Goal: Task Accomplishment & Management: Manage account settings

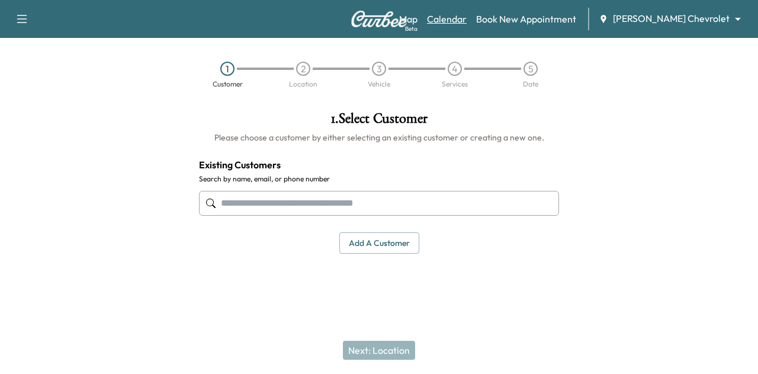
click at [467, 23] on link "Calendar" at bounding box center [447, 19] width 40 height 14
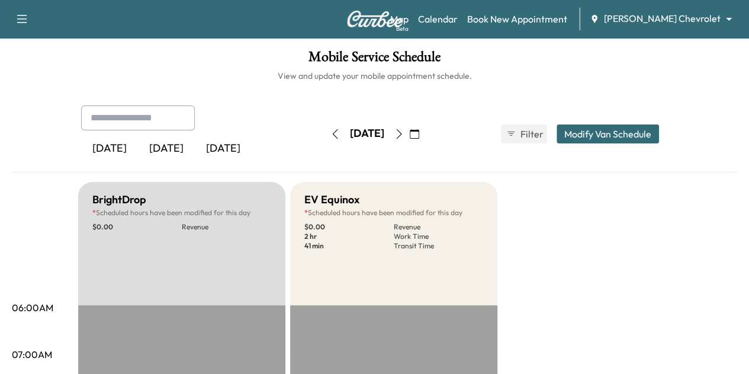
click at [404, 133] on icon "button" at bounding box center [398, 133] width 9 height 9
click at [331, 136] on icon "button" at bounding box center [335, 133] width 9 height 9
click at [634, 21] on body "Support Log Out Map Beta Calendar Book New Appointment [PERSON_NAME] Chevrolet …" at bounding box center [374, 187] width 749 height 374
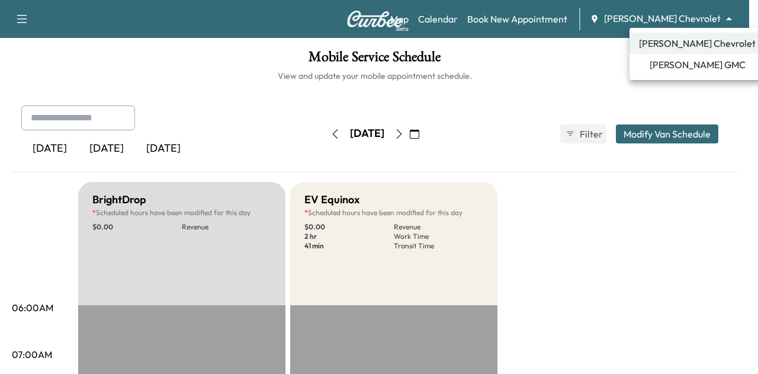
click at [663, 68] on span "[PERSON_NAME] GMC" at bounding box center [698, 64] width 96 height 14
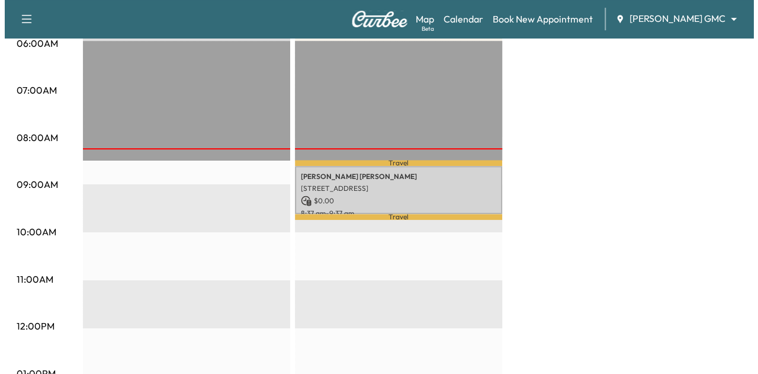
scroll to position [302, 0]
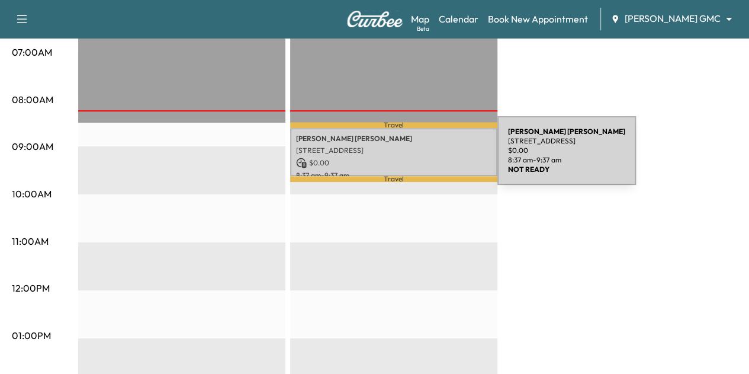
click at [411, 160] on p "$ 0.00" at bounding box center [393, 163] width 195 height 11
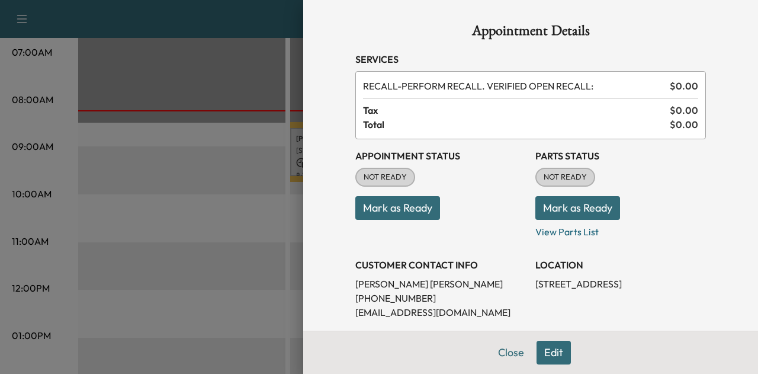
click at [398, 213] on button "Mark as Ready" at bounding box center [397, 208] width 85 height 24
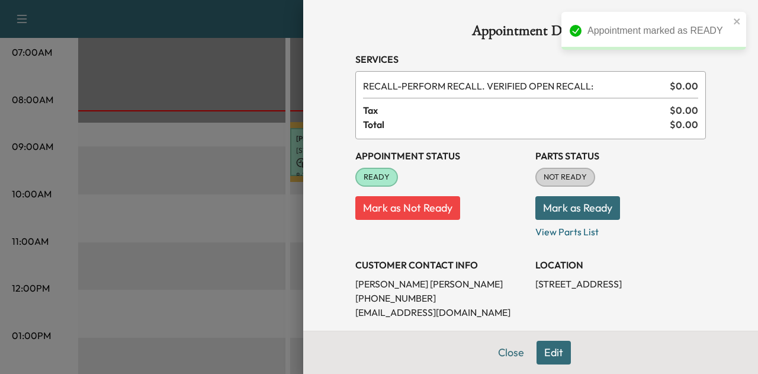
click at [562, 206] on button "Mark as Ready" at bounding box center [577, 208] width 85 height 24
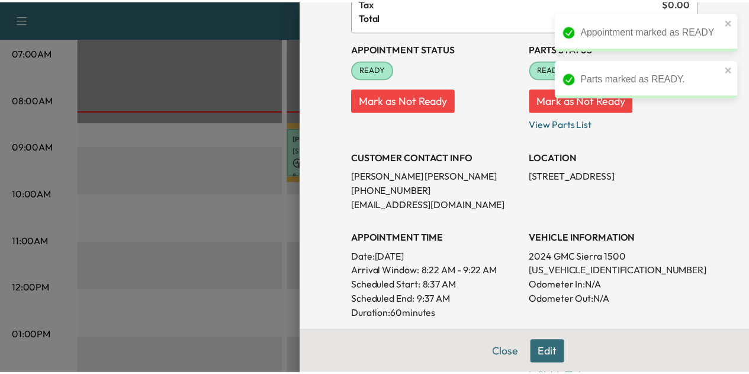
scroll to position [101, 0]
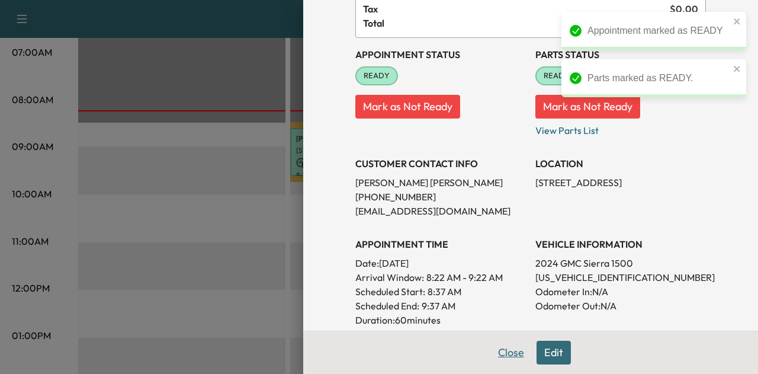
click at [505, 351] on button "Close" at bounding box center [510, 353] width 41 height 24
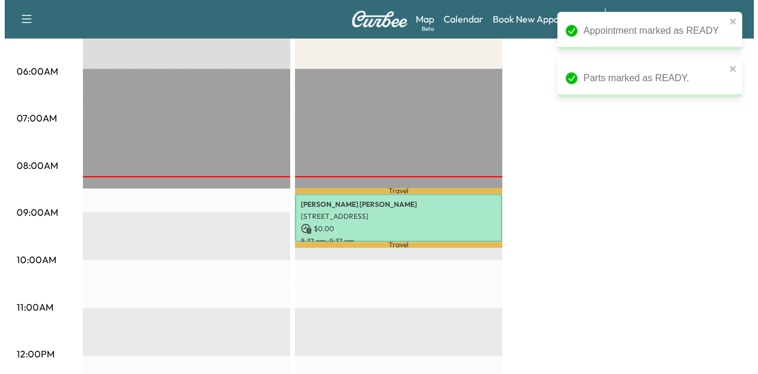
scroll to position [236, 0]
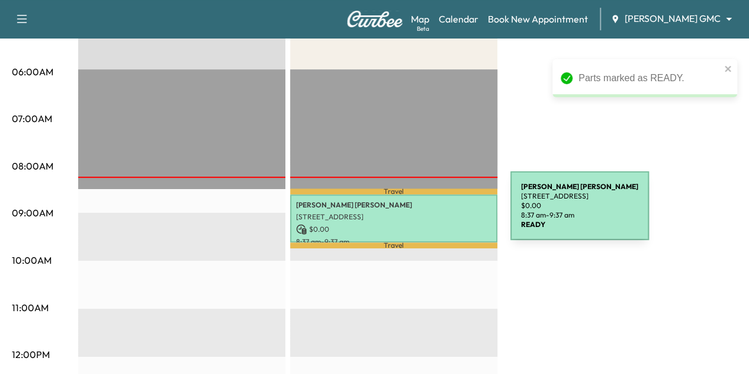
click at [422, 213] on p "[STREET_ADDRESS]" at bounding box center [393, 216] width 195 height 9
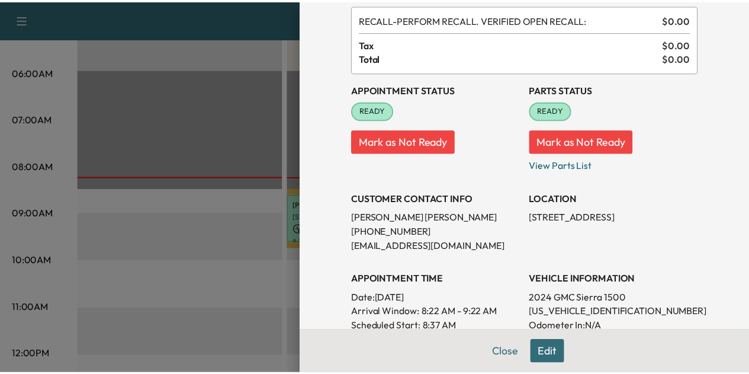
scroll to position [44, 0]
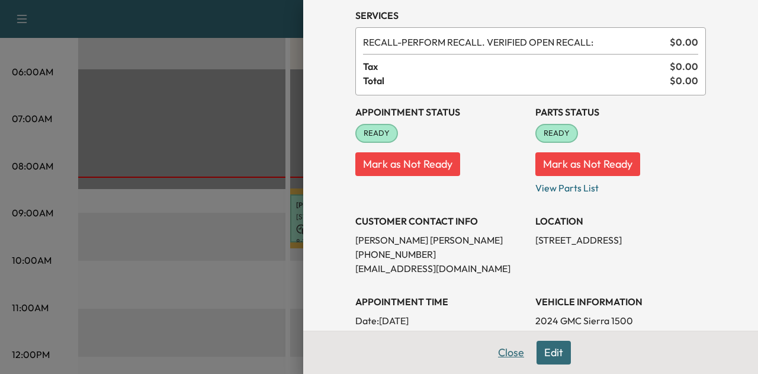
click at [502, 349] on button "Close" at bounding box center [510, 353] width 41 height 24
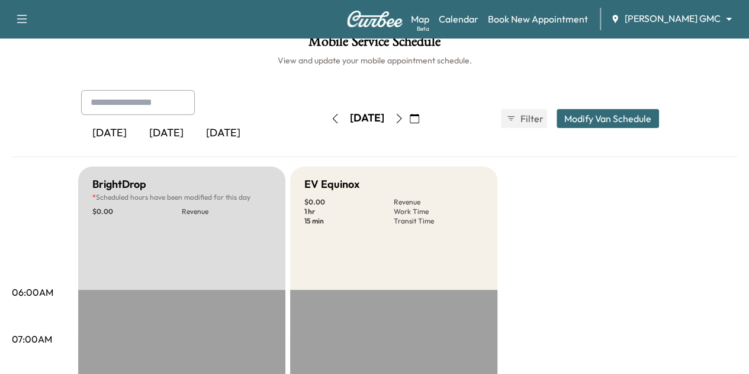
scroll to position [0, 0]
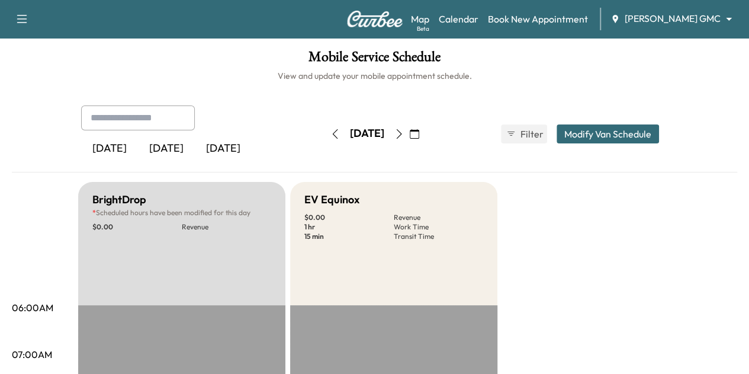
click at [404, 132] on icon "button" at bounding box center [398, 133] width 9 height 9
click at [331, 131] on icon "button" at bounding box center [335, 133] width 9 height 9
click at [642, 17] on body "Support Log Out Map Beta Calendar Book New Appointment [PERSON_NAME] GMC ******…" at bounding box center [374, 187] width 749 height 374
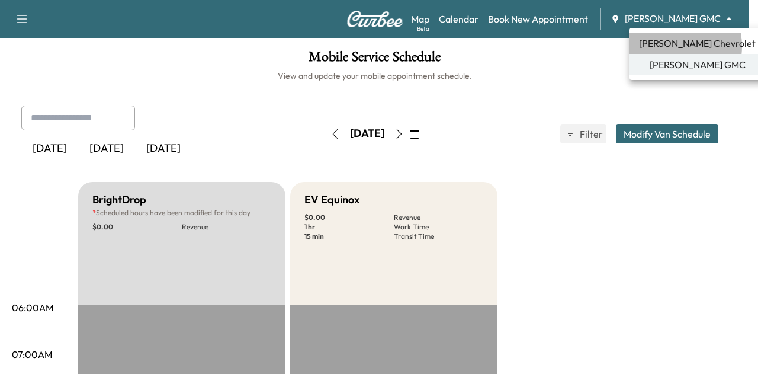
click at [674, 46] on span "[PERSON_NAME] Chevrolet" at bounding box center [697, 43] width 117 height 14
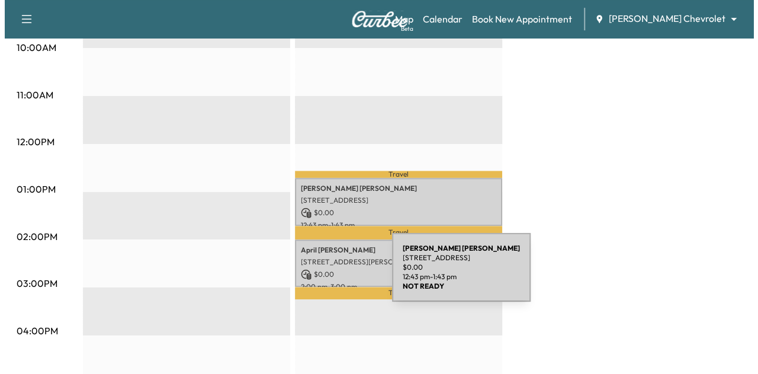
scroll to position [495, 0]
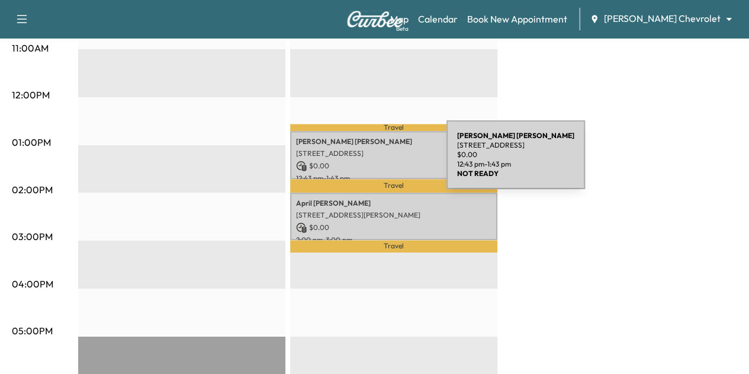
click at [358, 165] on p "$ 0.00" at bounding box center [393, 166] width 195 height 11
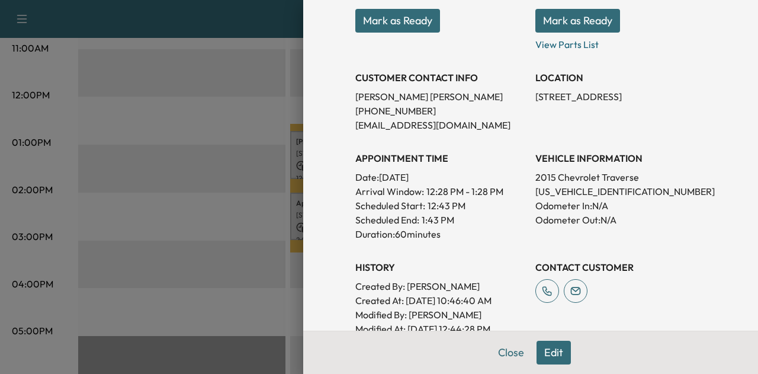
scroll to position [281, 0]
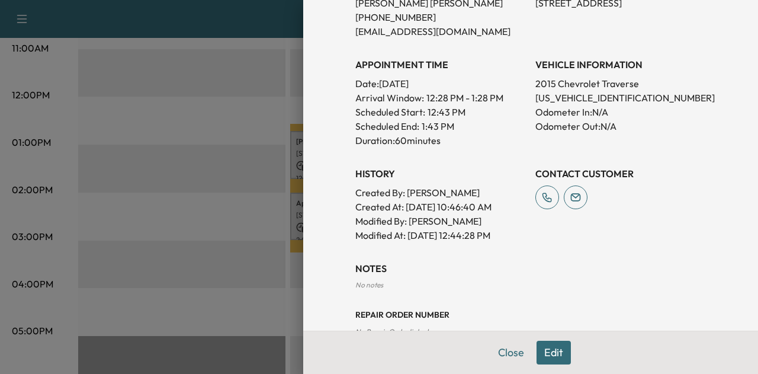
click at [543, 345] on button "Edit" at bounding box center [554, 353] width 34 height 24
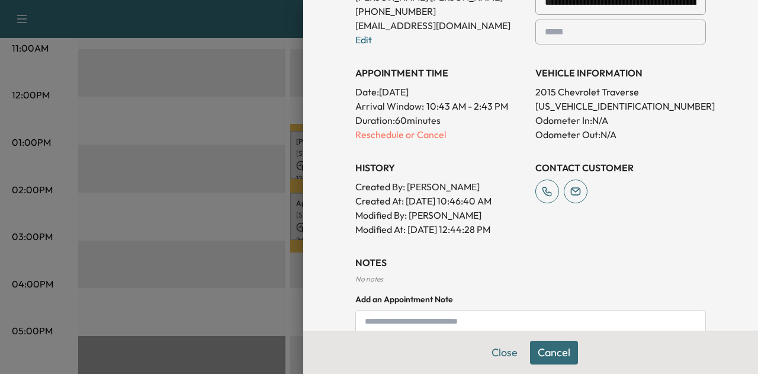
scroll to position [308, 0]
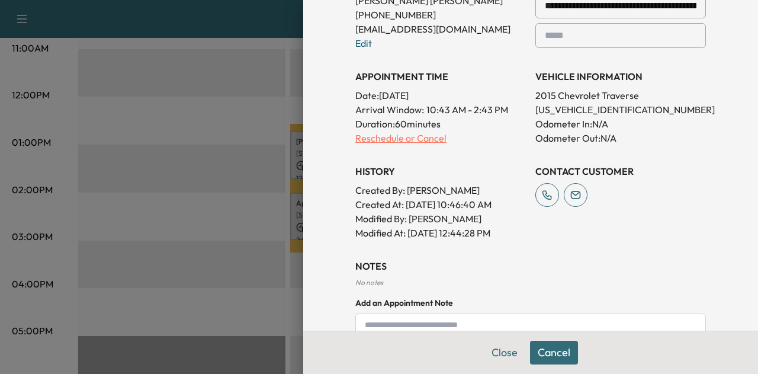
click at [383, 137] on p "Reschedule or Cancel" at bounding box center [440, 138] width 171 height 14
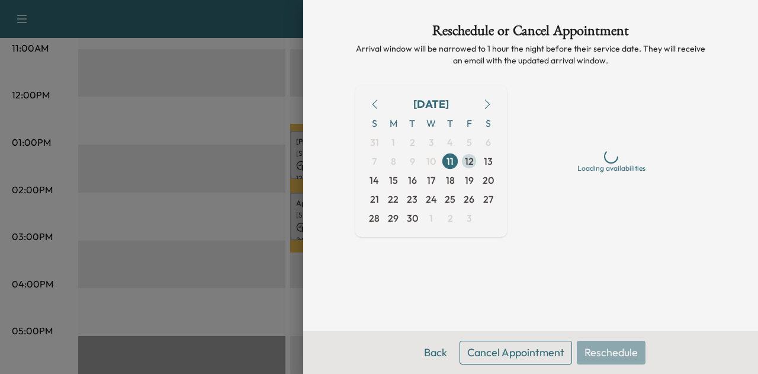
click at [467, 159] on span "12" at bounding box center [469, 161] width 9 height 14
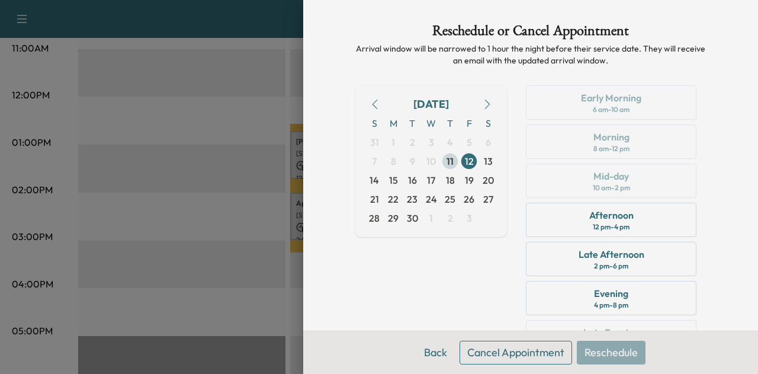
click at [444, 159] on span "11" at bounding box center [450, 161] width 19 height 19
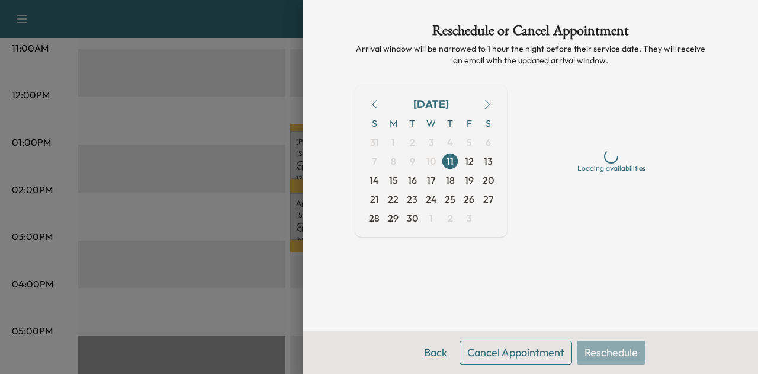
click at [440, 355] on button "Back" at bounding box center [435, 353] width 39 height 24
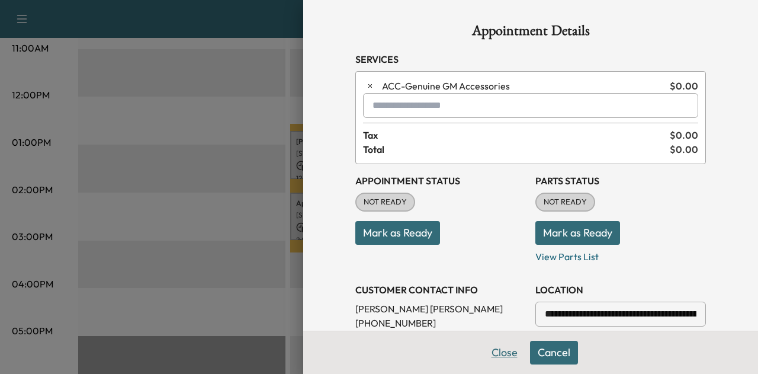
click at [495, 352] on button "Close" at bounding box center [504, 353] width 41 height 24
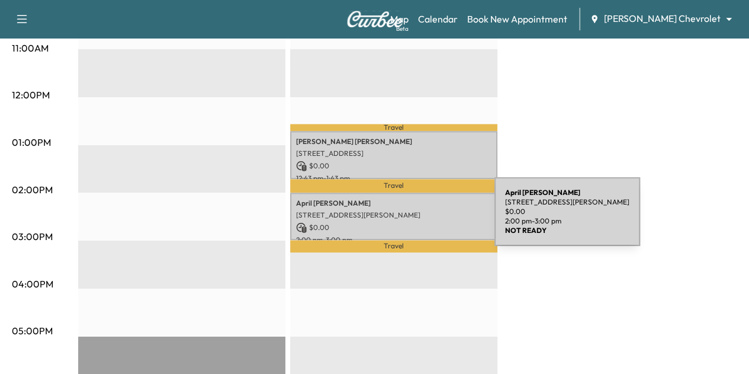
click at [406, 222] on p "$ 0.00" at bounding box center [393, 227] width 195 height 11
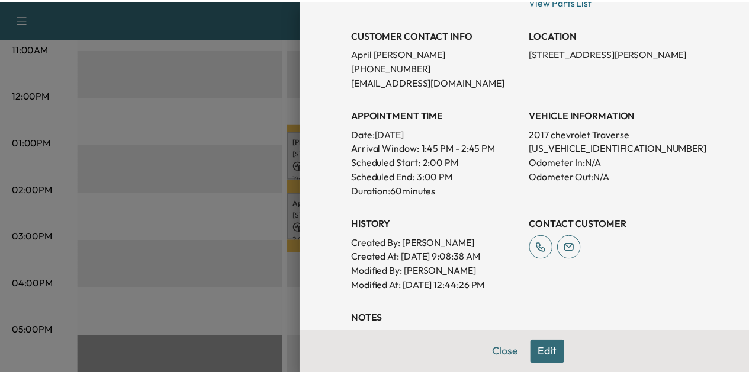
scroll to position [101, 0]
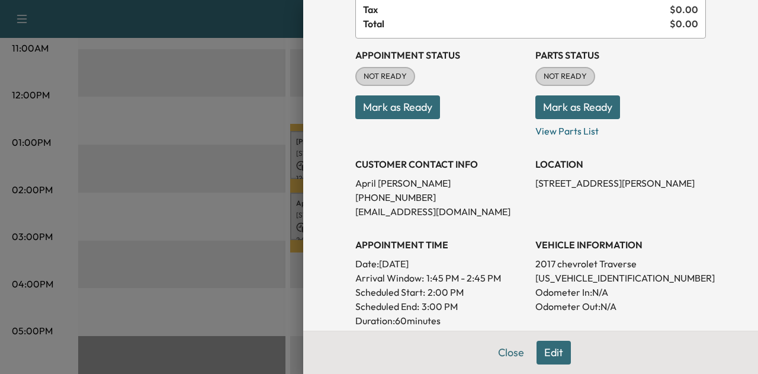
click at [390, 110] on button "Mark as Ready" at bounding box center [397, 107] width 85 height 24
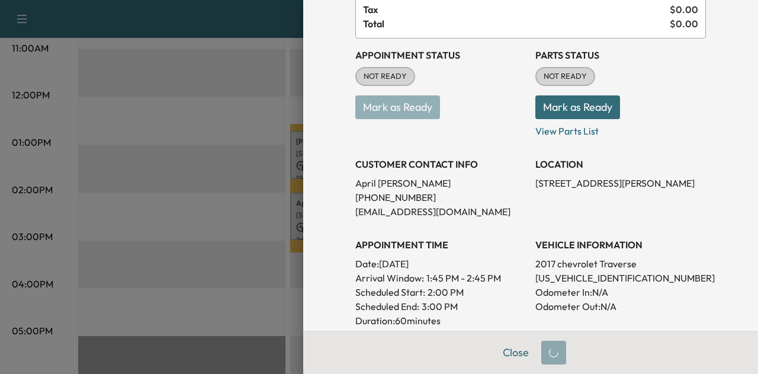
click at [576, 107] on button "Mark as Ready" at bounding box center [577, 107] width 85 height 24
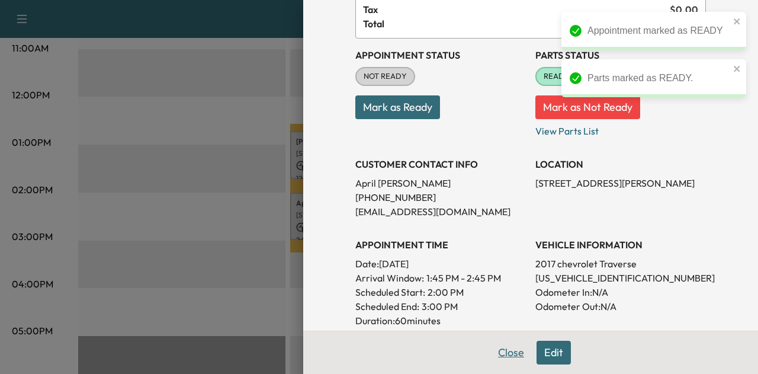
click at [502, 352] on button "Close" at bounding box center [510, 353] width 41 height 24
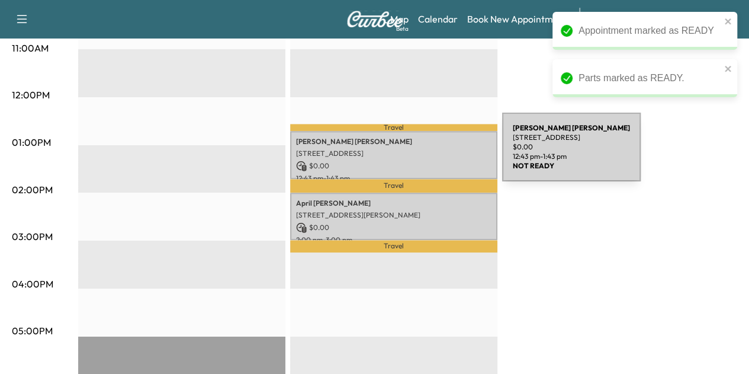
click at [413, 154] on div "[PERSON_NAME] [STREET_ADDRESS] $ 0.00 12:43 pm - 1:43 pm" at bounding box center [393, 155] width 207 height 48
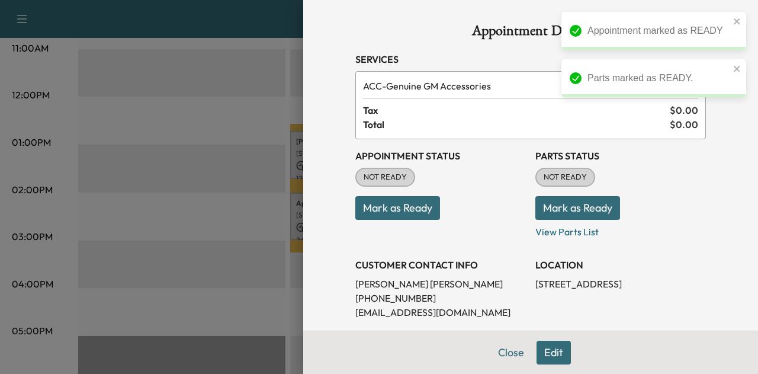
click at [385, 204] on button "Mark as Ready" at bounding box center [397, 208] width 85 height 24
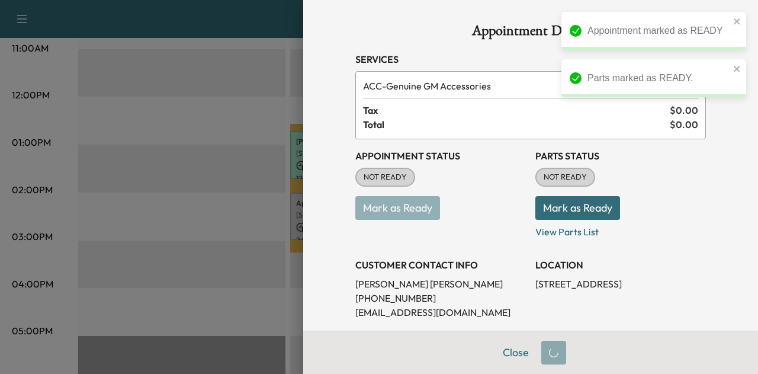
click at [557, 213] on button "Mark as Ready" at bounding box center [577, 208] width 85 height 24
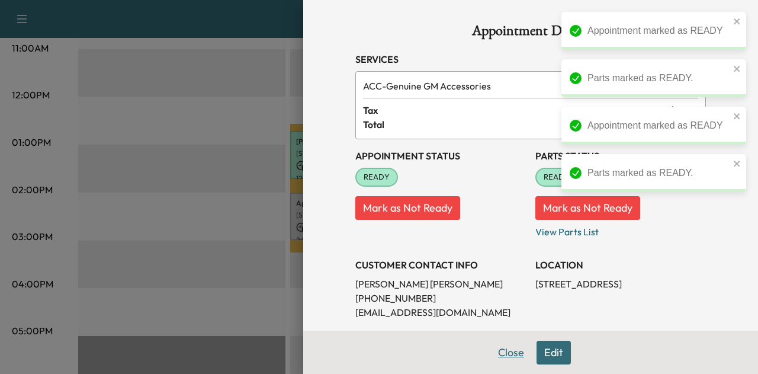
click at [498, 357] on button "Close" at bounding box center [510, 353] width 41 height 24
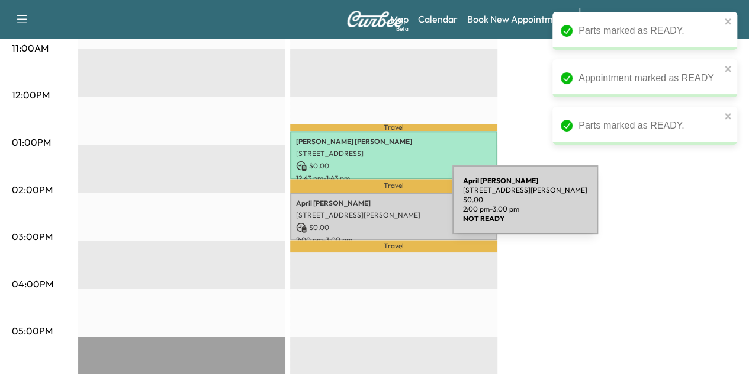
click at [364, 210] on p "[STREET_ADDRESS][PERSON_NAME]" at bounding box center [393, 214] width 195 height 9
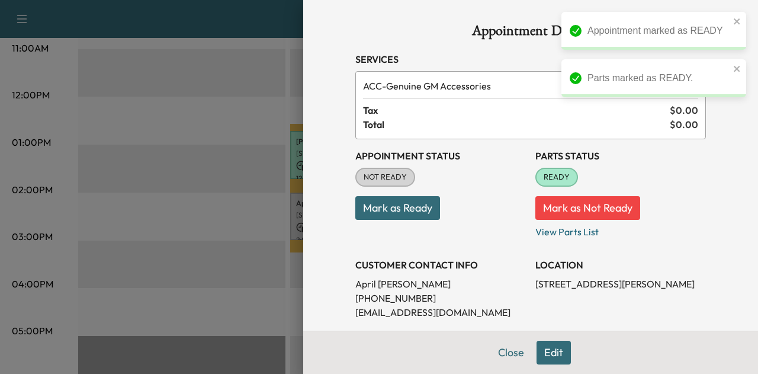
click at [391, 206] on button "Mark as Ready" at bounding box center [397, 208] width 85 height 24
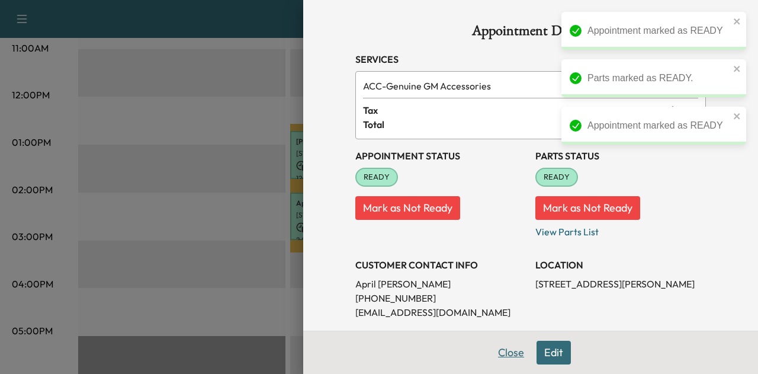
click at [508, 351] on button "Close" at bounding box center [510, 353] width 41 height 24
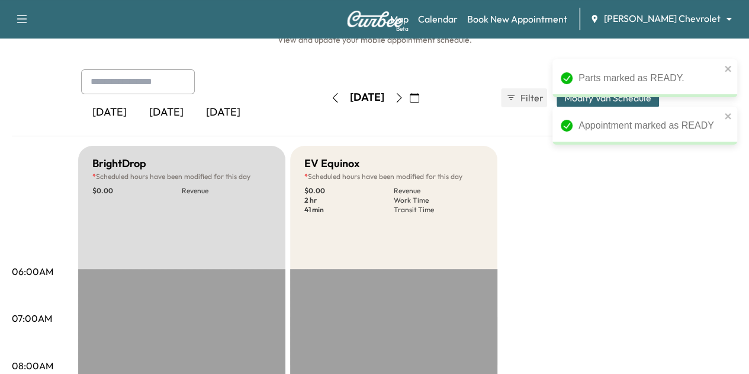
scroll to position [0, 0]
